Goal: Transaction & Acquisition: Purchase product/service

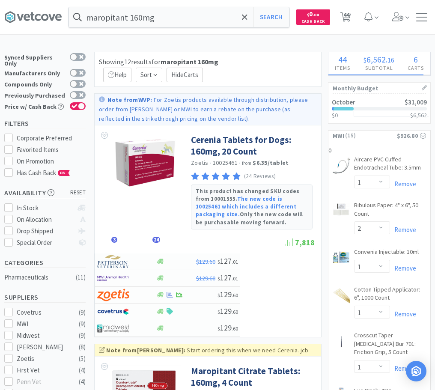
select select "1"
select select "2"
select select "1"
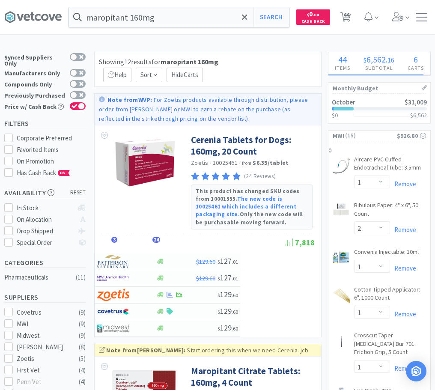
select select "1"
select select "61"
select select "2"
select select "1"
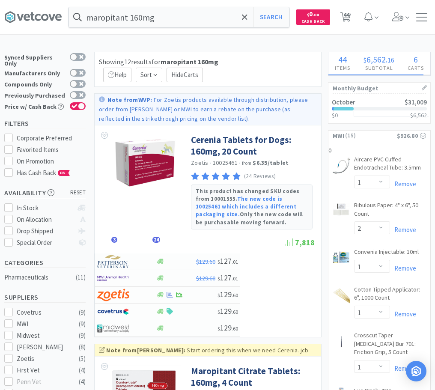
select select "5"
select select "4"
select select "1"
select select "2"
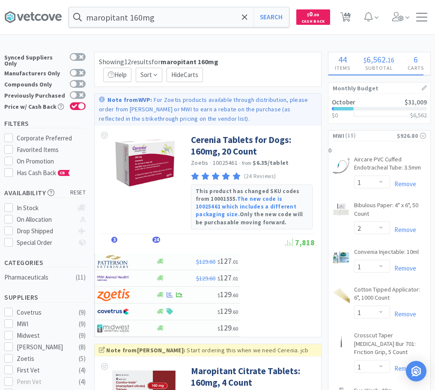
select select "3"
select select "2"
select select "1"
select select "2"
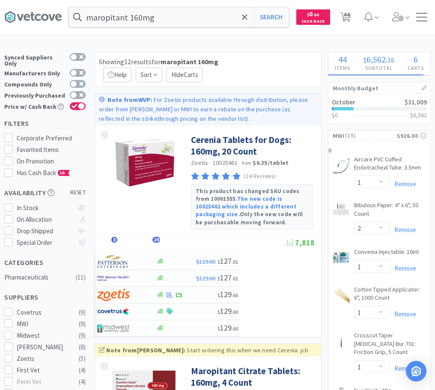
select select "1"
select select "2"
select select "20"
select select "1"
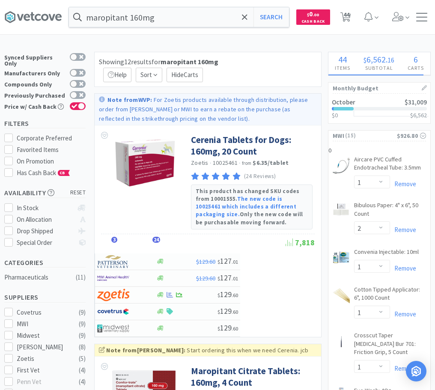
select select "1"
select select "4"
select select "5"
select select "1"
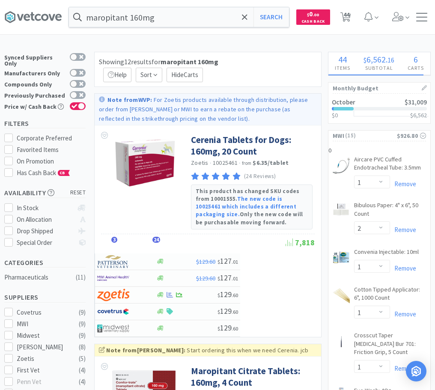
select select "1"
select select "2"
select select "1"
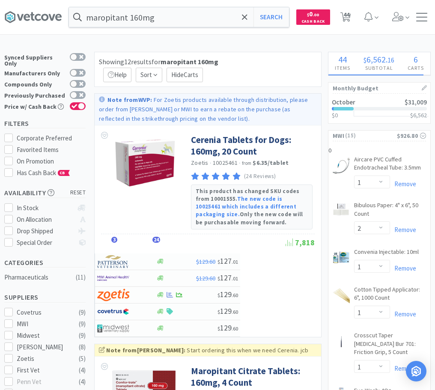
select select "2"
select select "1"
select select "10"
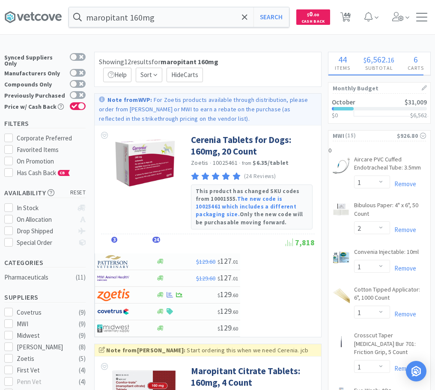
select select "30"
select select "1"
